Goal: Transaction & Acquisition: Purchase product/service

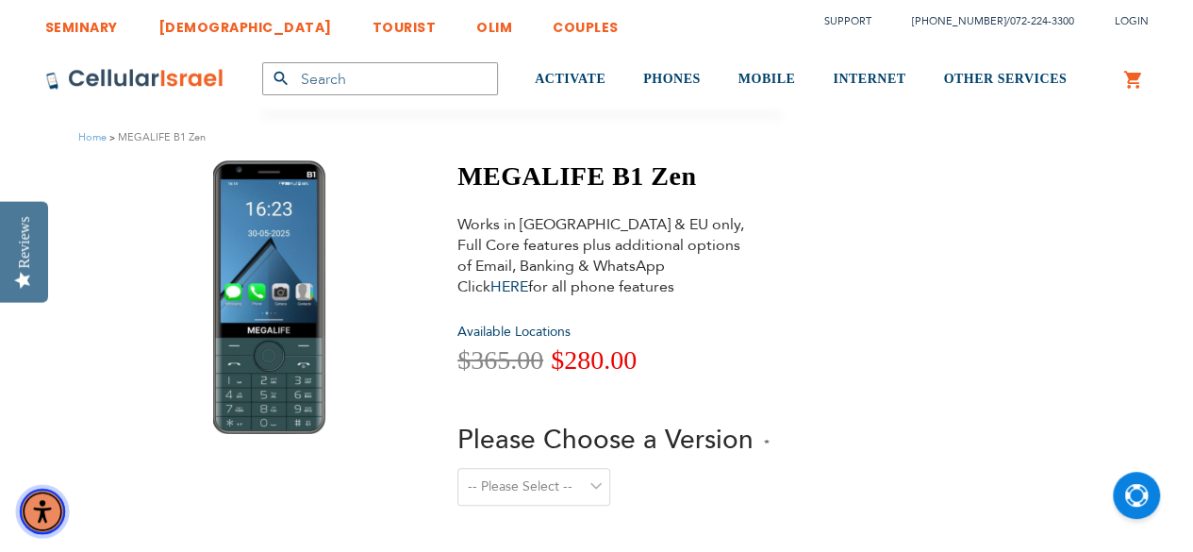
click at [74, 544] on span "Accessibility Menu" at bounding box center [42, 511] width 66 height 66
click at [43, 512] on img "Accessibility Menu" at bounding box center [42, 511] width 45 height 45
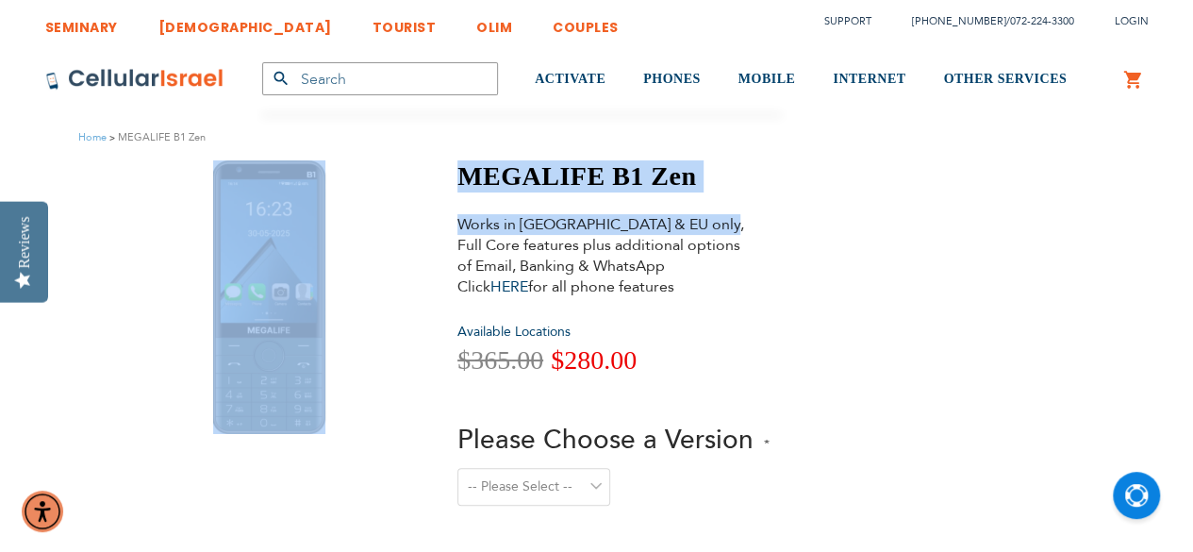
drag, startPoint x: 732, startPoint y: 198, endPoint x: 455, endPoint y: 184, distance: 277.7
click at [442, 175] on div "MEGALIFE B1 Zen Works in [GEOGRAPHIC_DATA] & EU only, Full Core features plus a…" at bounding box center [596, 384] width 929 height 449
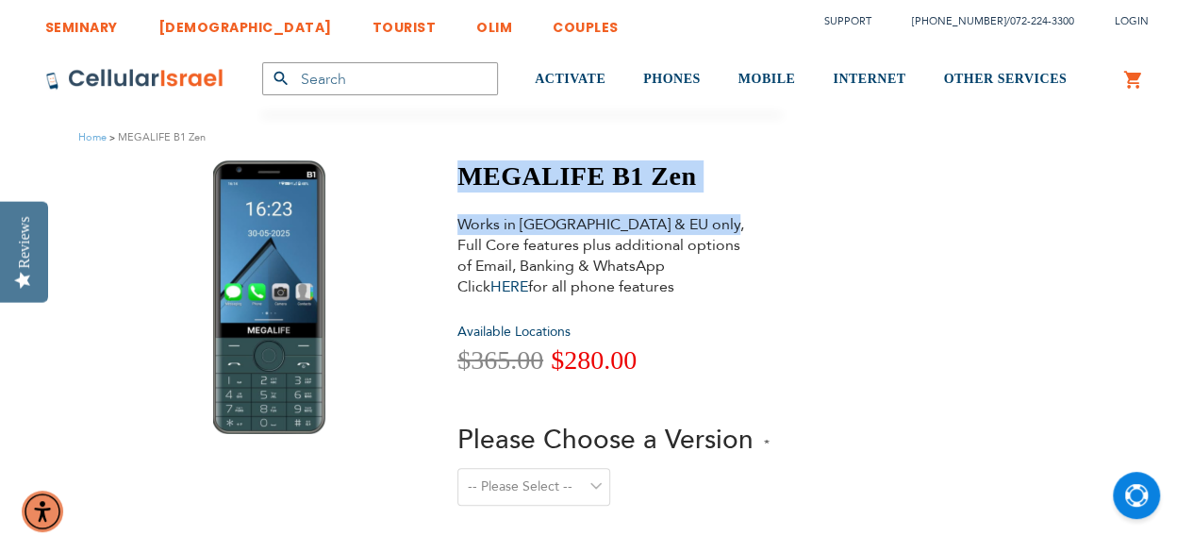
click at [453, 184] on div "MEGALIFE B1 Zen Works in [GEOGRAPHIC_DATA] & EU only, Full Core features plus a…" at bounding box center [596, 384] width 929 height 449
drag, startPoint x: 445, startPoint y: 213, endPoint x: 832, endPoint y: 194, distance: 387.3
click at [832, 194] on div "MEGALIFE B1 Zen Works in [GEOGRAPHIC_DATA] & EU only, Full Core features plus a…" at bounding box center [596, 384] width 929 height 449
click at [747, 208] on div "MEGALIFE B1 Zen Works in [GEOGRAPHIC_DATA] & EU only, Full Core features plus a…" at bounding box center [614, 380] width 312 height 440
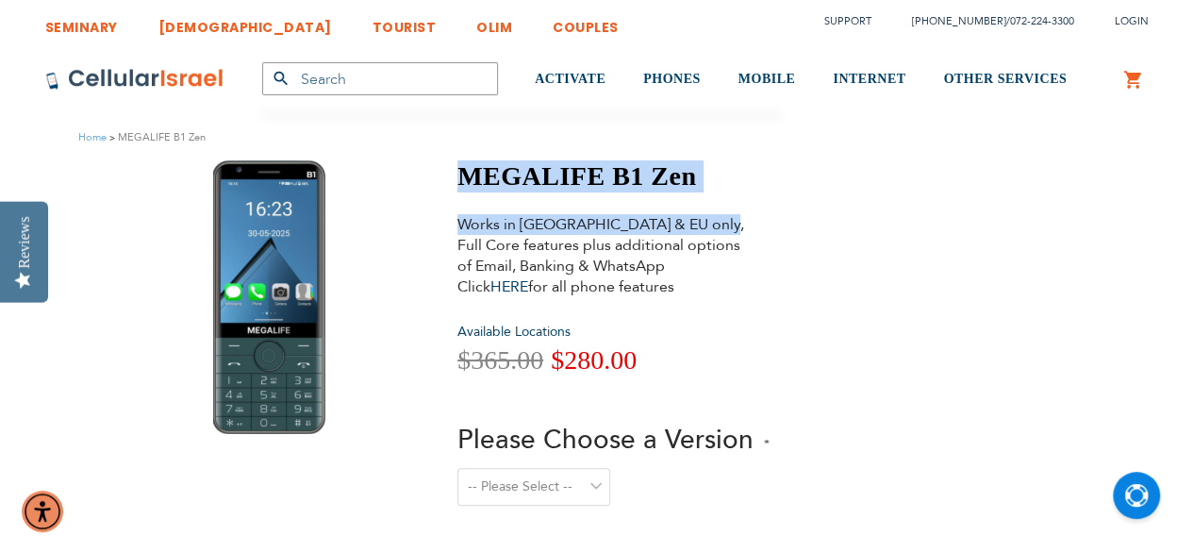
click at [743, 190] on h1 "MEGALIFE B1 Zen" at bounding box center [614, 176] width 312 height 32
drag, startPoint x: 738, startPoint y: 189, endPoint x: 446, endPoint y: 192, distance: 291.5
click at [446, 192] on div "MEGALIFE B1 Zen Works in [GEOGRAPHIC_DATA] & EU only, Full Core features plus a…" at bounding box center [596, 384] width 929 height 449
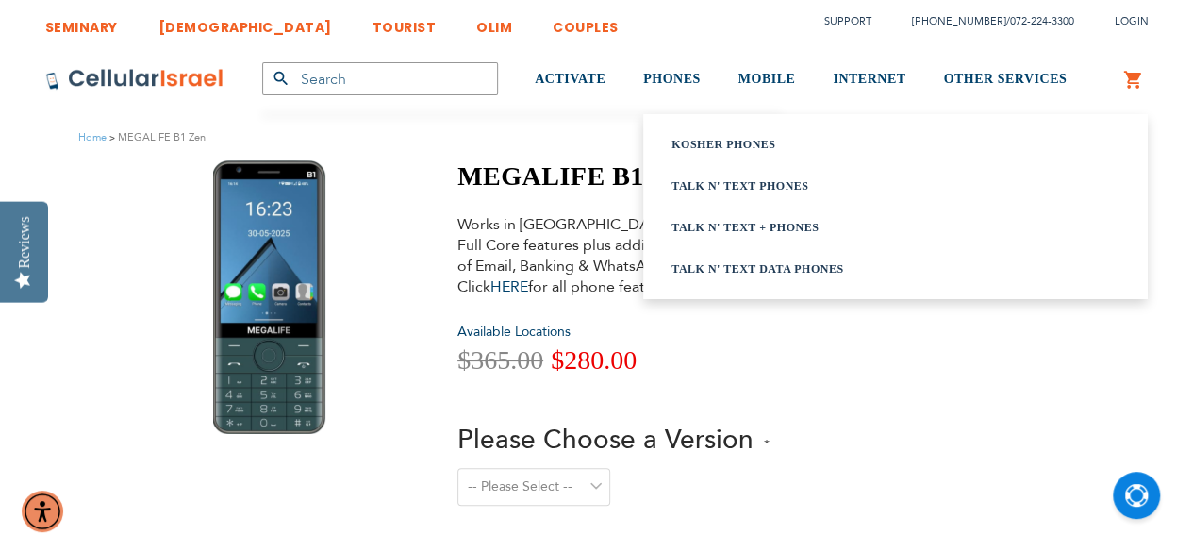
click at [643, 158] on ul "Kosher Phones Talk n' Text Phones Talk n' Text + Phones Talk n' Text Data Phones" at bounding box center [895, 206] width 505 height 185
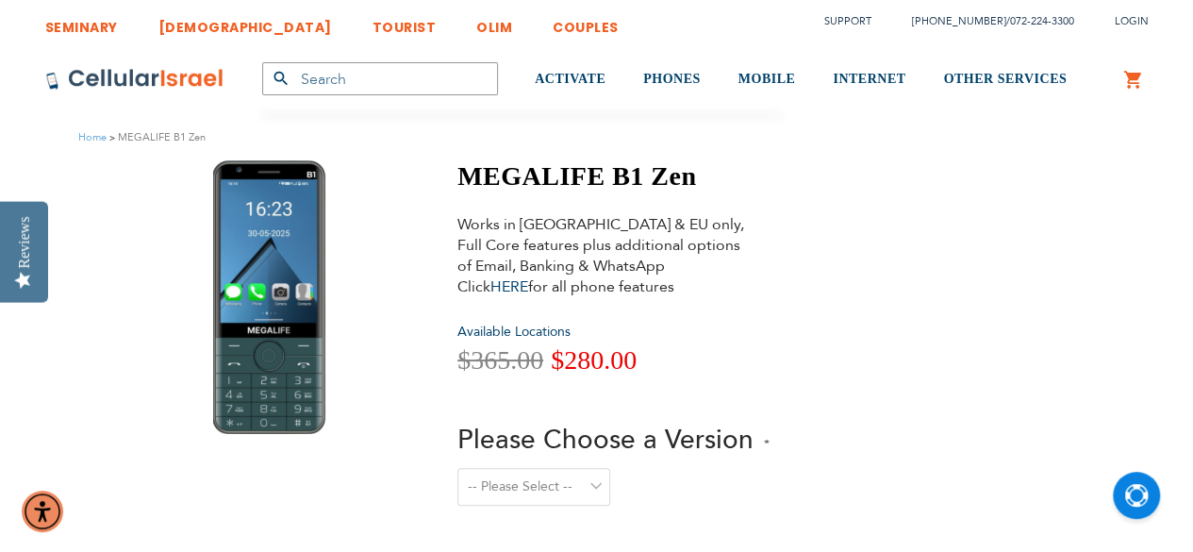
click at [626, 160] on h1 "MEGALIFE B1 Zen" at bounding box center [614, 176] width 312 height 32
click at [585, 179] on h1 "MEGALIFE B1 Zen" at bounding box center [614, 176] width 312 height 32
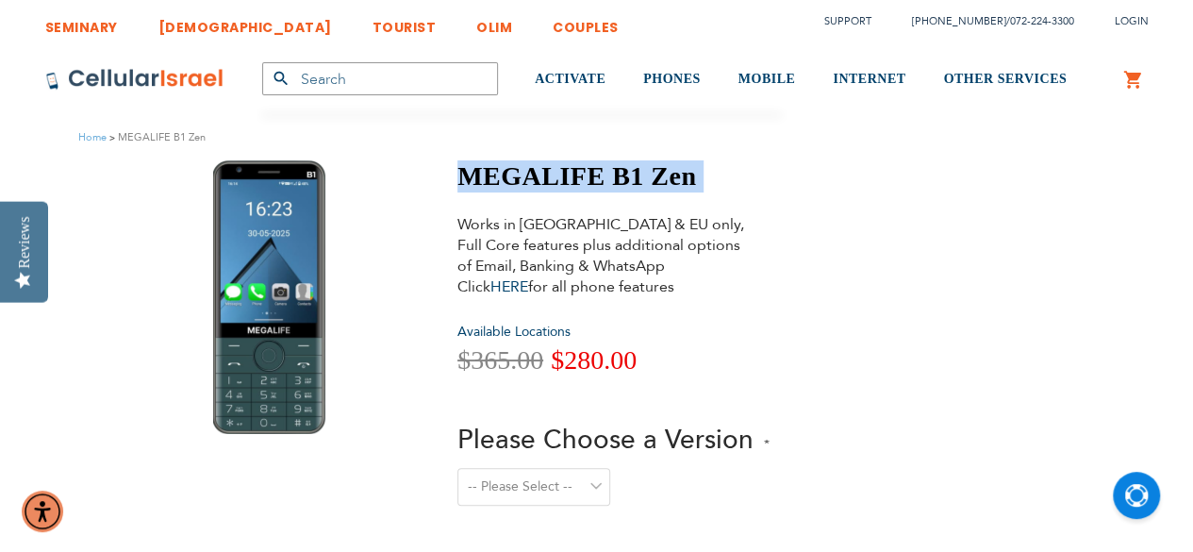
click at [585, 179] on h1 "MEGALIFE B1 Zen" at bounding box center [614, 176] width 312 height 32
copy div "MEGALIFE B1 Zen"
click at [1047, 25] on link "072-224-3300" at bounding box center [1042, 21] width 64 height 14
click at [1028, 14] on link "072-224-3300" at bounding box center [1042, 21] width 64 height 14
copy div "MEGALIFE B1 Zen"
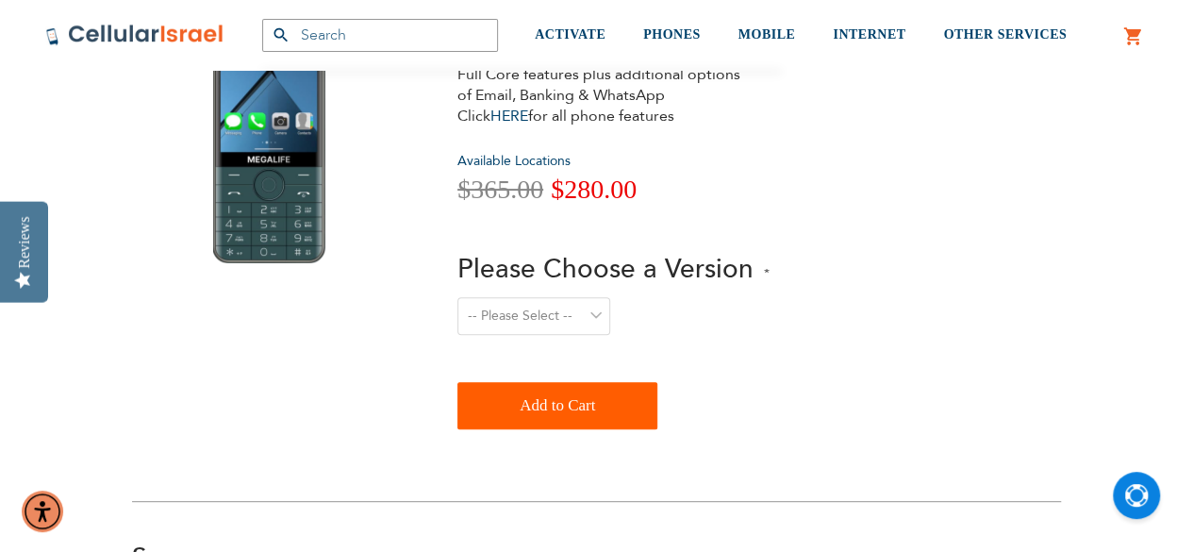
scroll to position [189, 0]
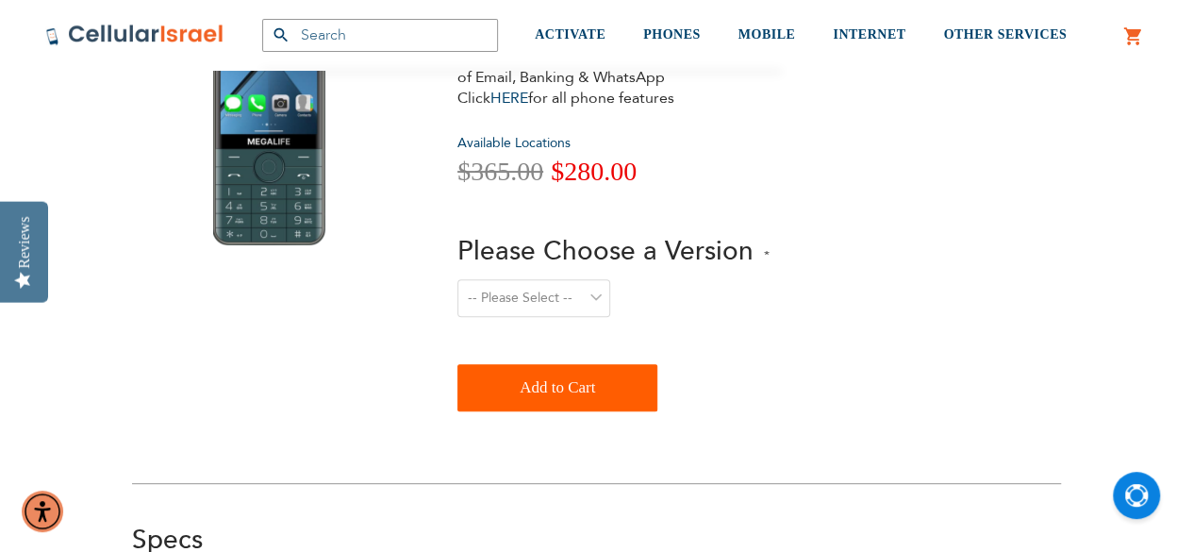
click at [509, 266] on span "Please Choose a Version" at bounding box center [606, 251] width 296 height 36
click at [509, 279] on select "-- Please Select -- Level 1. Filtered Email only Level 2. Email + Banking Level…" at bounding box center [534, 298] width 153 height 38
click at [504, 292] on select "-- Please Select -- Level 1. Filtered Email only Level 2. Email + Banking Level…" at bounding box center [534, 298] width 153 height 38
select select "Level 3. Special Yeshiva Plan"
click at [458, 279] on select "-- Please Select -- Level 1. Filtered Email only Level 2. Email + Banking Level…" at bounding box center [534, 298] width 153 height 38
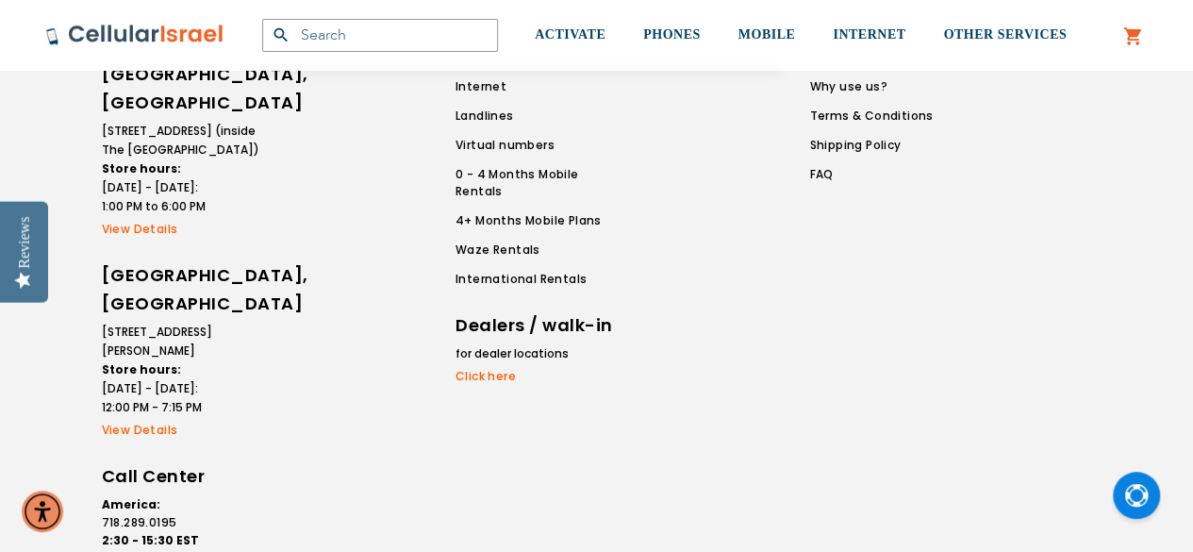
scroll to position [1966, 0]
